Goal: Book appointment/travel/reservation

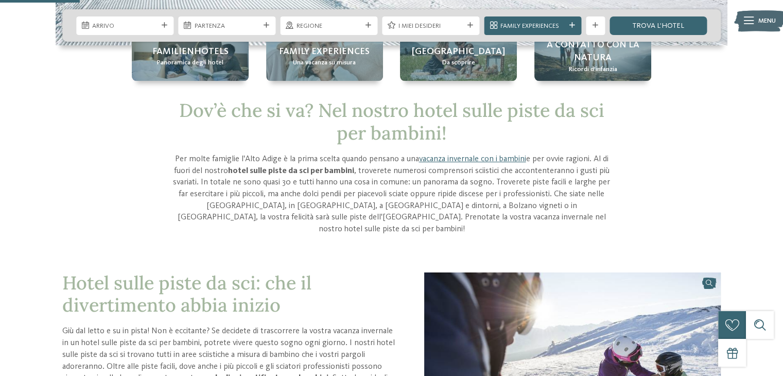
scroll to position [257, 0]
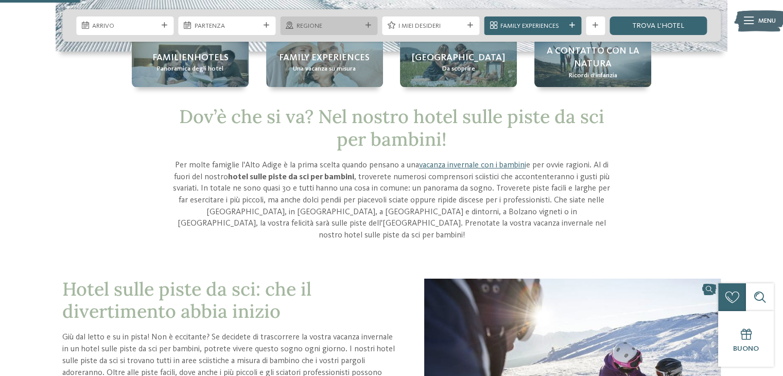
click at [367, 25] on icon at bounding box center [368, 26] width 6 height 6
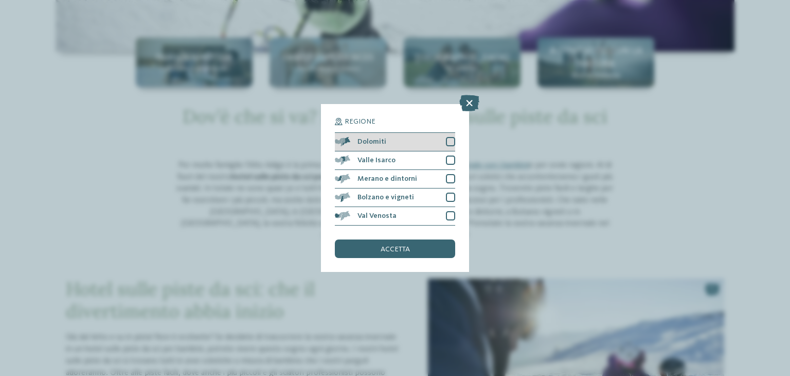
click at [453, 140] on div at bounding box center [450, 141] width 9 height 9
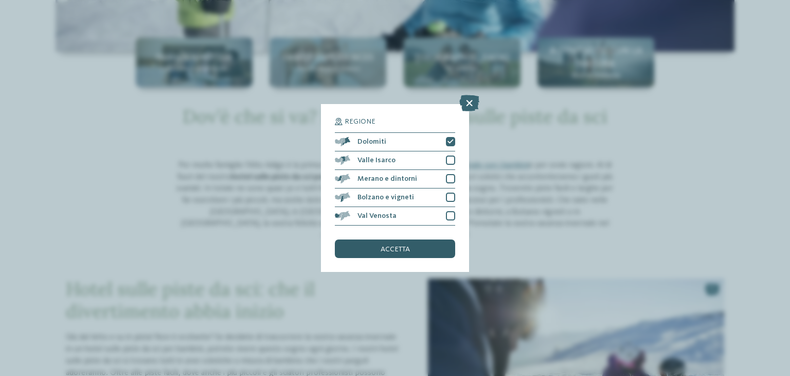
click at [419, 251] on div "accetta" at bounding box center [395, 248] width 120 height 19
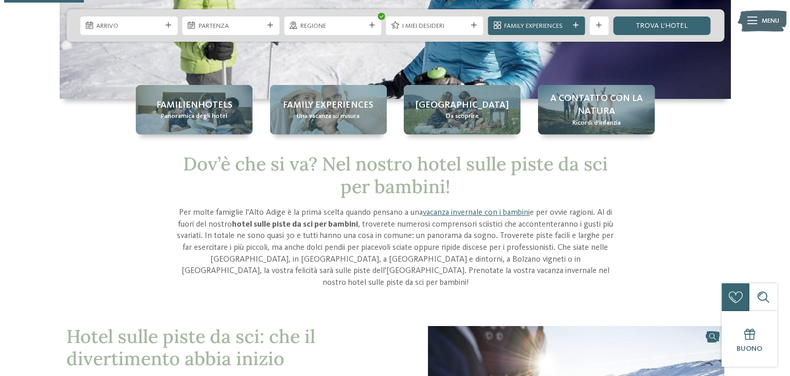
scroll to position [154, 0]
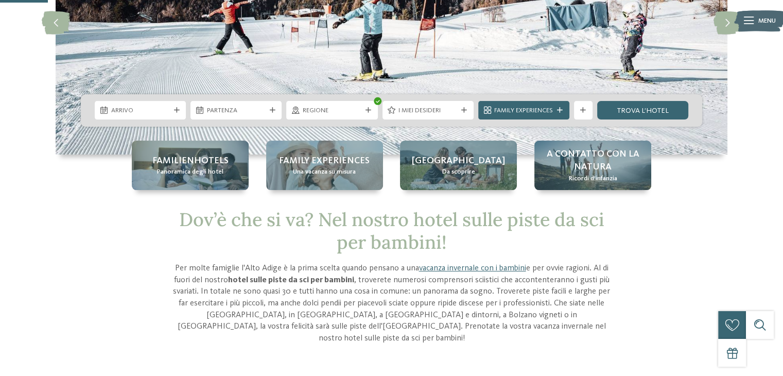
click at [172, 110] on div at bounding box center [176, 111] width 9 height 6
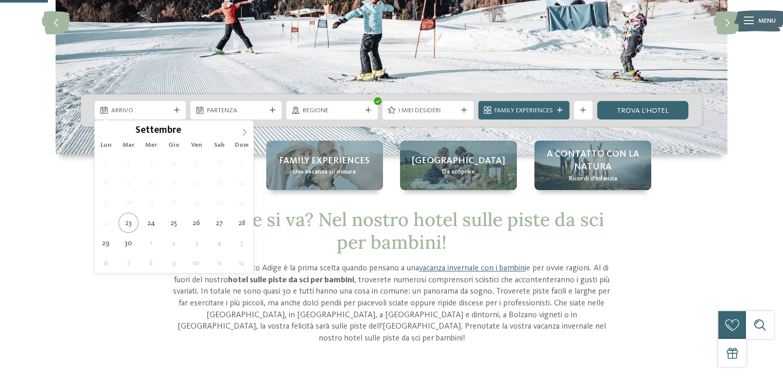
click at [245, 129] on icon at bounding box center [244, 132] width 7 height 7
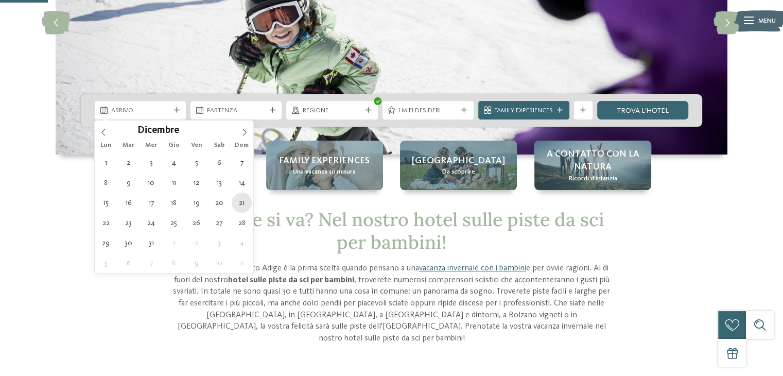
type div "[DATE]"
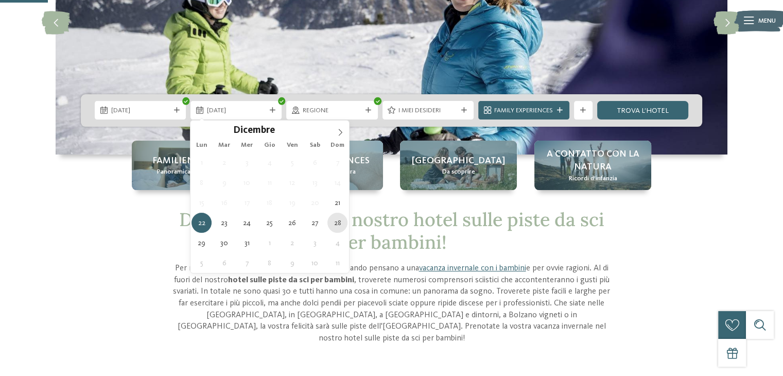
type div "[DATE]"
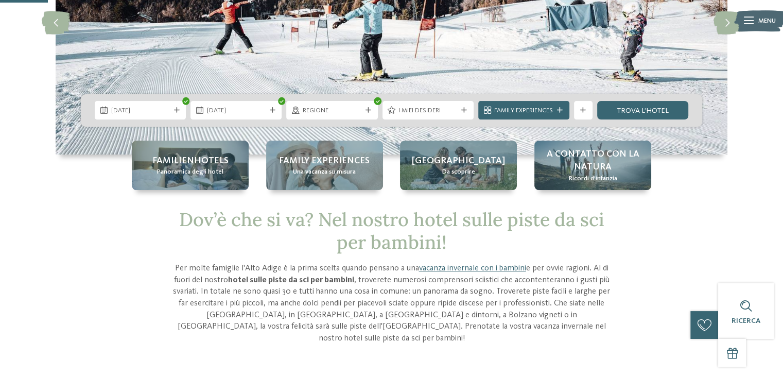
click at [560, 110] on icon at bounding box center [560, 111] width 6 height 6
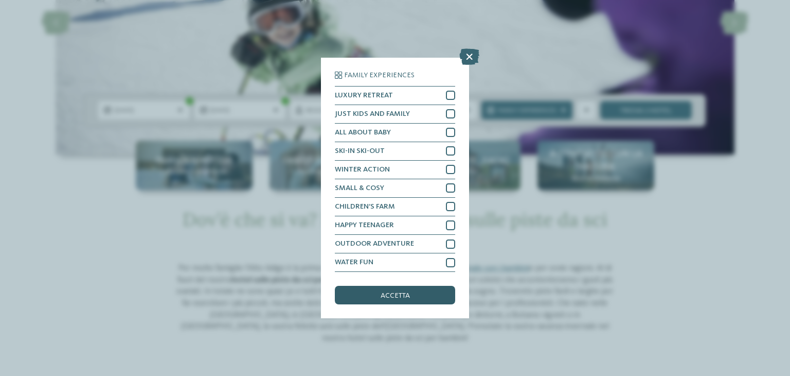
click at [408, 294] on span "accetta" at bounding box center [395, 295] width 29 height 7
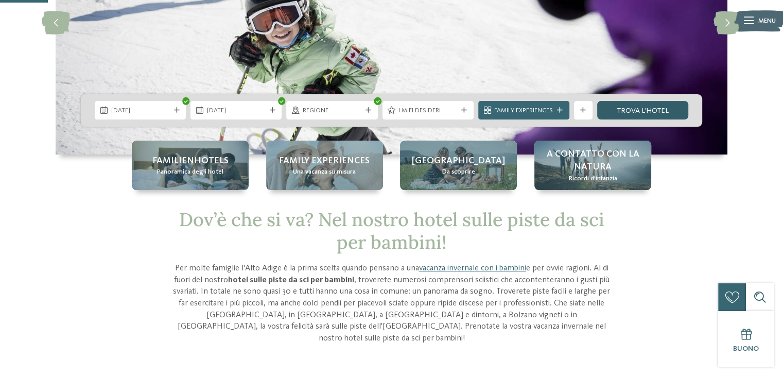
click at [653, 110] on link "trova l’hotel" at bounding box center [642, 110] width 91 height 19
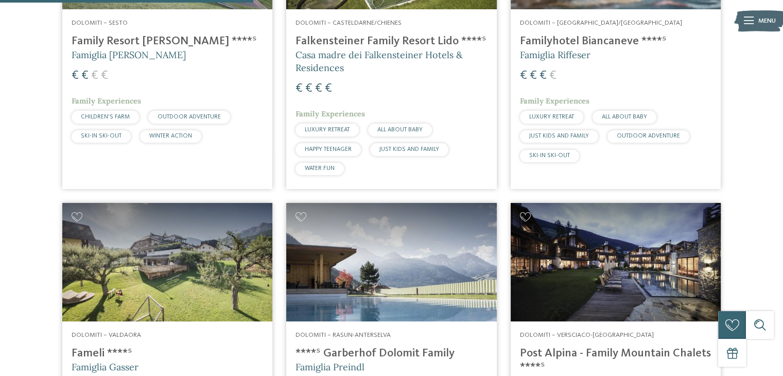
scroll to position [298, 0]
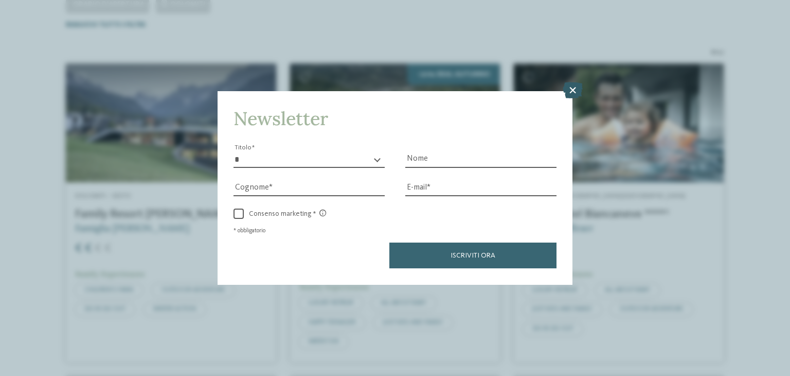
click at [570, 93] on icon at bounding box center [573, 90] width 20 height 16
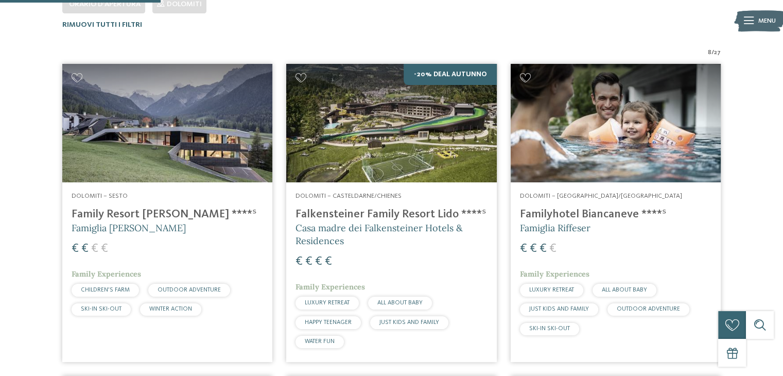
drag, startPoint x: 562, startPoint y: 287, endPoint x: 568, endPoint y: 268, distance: 19.4
click at [562, 287] on span "LUXURY RETREAT" at bounding box center [551, 290] width 45 height 6
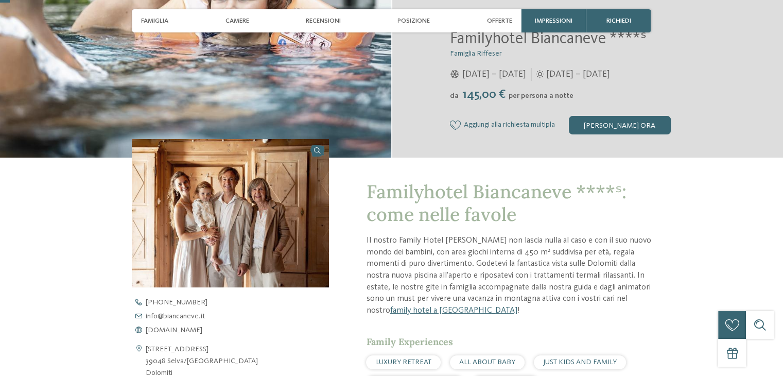
scroll to position [206, 0]
